Goal: Task Accomplishment & Management: Manage account settings

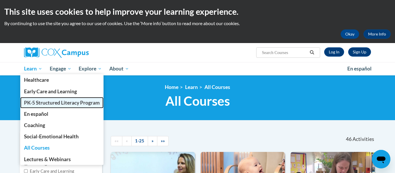
click at [49, 103] on span "PK-5 Structured Literacy Program" at bounding box center [62, 103] width 76 height 6
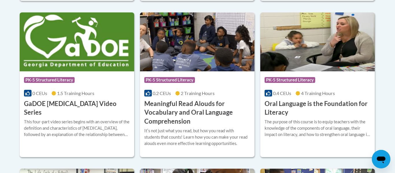
scroll to position [394, 0]
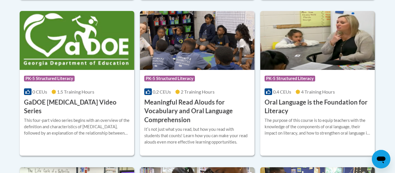
click at [338, 101] on h3 "Oral Language is the Foundation for Literacy" at bounding box center [318, 107] width 106 height 18
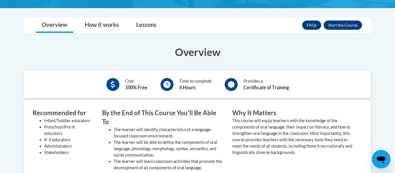
scroll to position [167, 0]
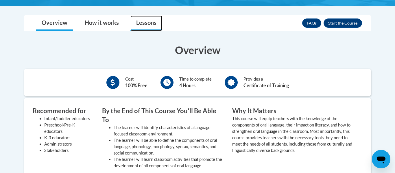
click at [147, 25] on link "Lessons" at bounding box center [146, 23] width 32 height 15
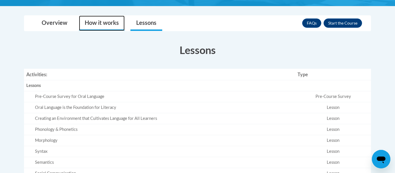
click at [98, 24] on link "How it works" at bounding box center [102, 23] width 46 height 15
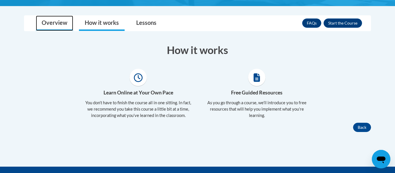
click at [58, 22] on link "Overview" at bounding box center [54, 23] width 37 height 15
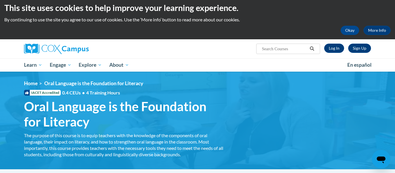
scroll to position [3, 0]
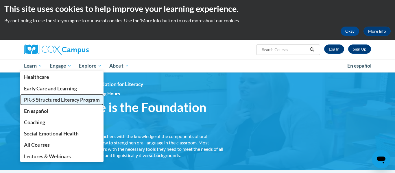
click at [45, 99] on span "PK-5 Structured Literacy Program" at bounding box center [62, 100] width 76 height 6
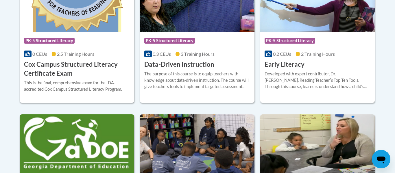
scroll to position [286, 0]
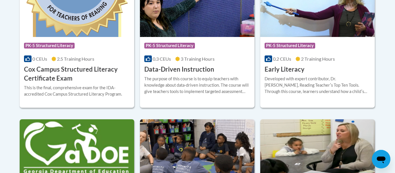
drag, startPoint x: 0, startPoint y: 0, endPoint x: 393, endPoint y: 121, distance: 411.3
click at [292, 71] on h3 "Early Literacy" at bounding box center [285, 69] width 40 height 9
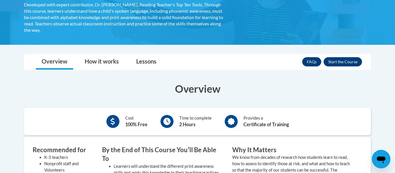
scroll to position [119, 0]
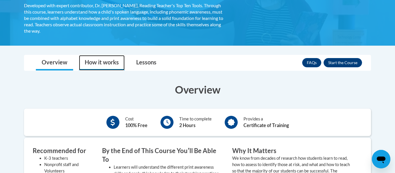
click at [115, 62] on link "How it works" at bounding box center [102, 62] width 46 height 15
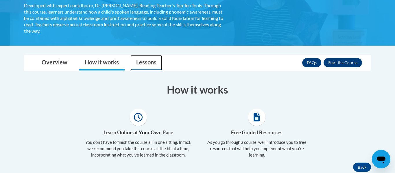
click at [134, 64] on link "Lessons" at bounding box center [146, 62] width 32 height 15
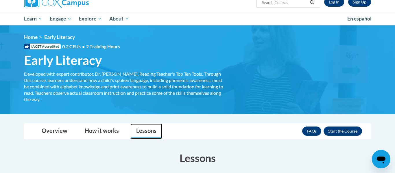
scroll to position [49, 0]
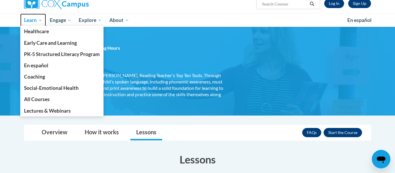
click at [43, 21] on link "Learn" at bounding box center [33, 20] width 26 height 13
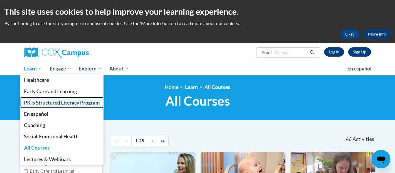
click at [42, 106] on link "PK-5 Structured Literacy Program" at bounding box center [61, 102] width 83 height 11
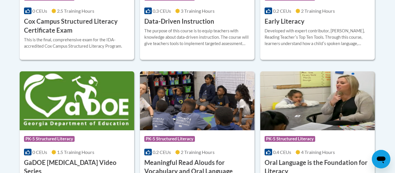
scroll to position [384, 0]
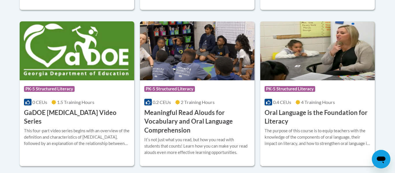
click at [292, 113] on h3 "Oral Language is the Foundation for Literacy" at bounding box center [318, 117] width 106 height 18
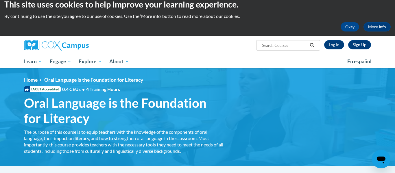
scroll to position [5, 0]
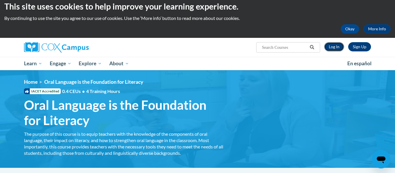
click at [332, 49] on link "Log In" at bounding box center [334, 46] width 20 height 9
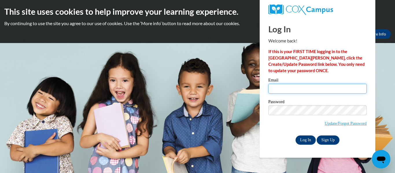
type input "[EMAIL_ADDRESS][DOMAIN_NAME]"
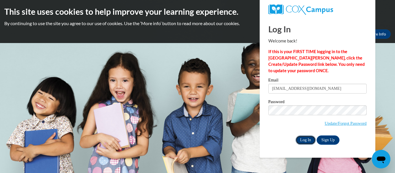
click at [302, 141] on input "Log In" at bounding box center [306, 140] width 20 height 9
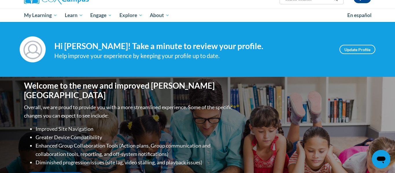
scroll to position [49, 0]
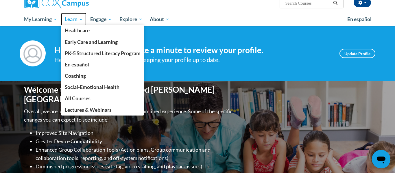
click at [83, 22] on span "Learn" at bounding box center [74, 19] width 18 height 7
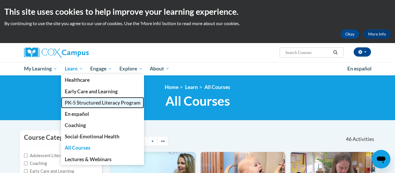
click at [95, 100] on span "PK-5 Structured Literacy Program" at bounding box center [103, 103] width 76 height 6
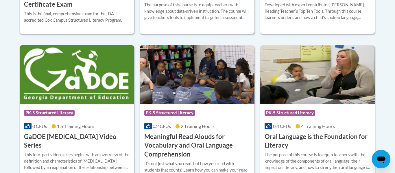
scroll to position [378, 0]
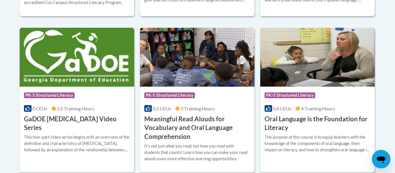
click at [320, 122] on h3 "Oral Language is the Foundation for Literacy" at bounding box center [318, 124] width 106 height 18
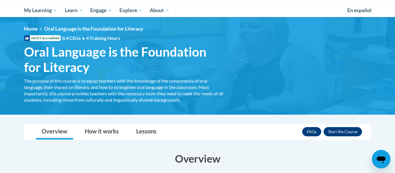
scroll to position [58, 0]
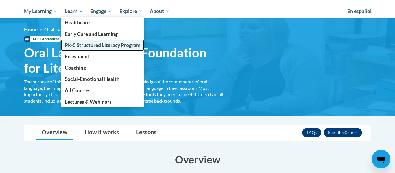
click at [100, 46] on span "PK-5 Structured Literacy Program" at bounding box center [103, 45] width 76 height 6
